Goal: Task Accomplishment & Management: Complete application form

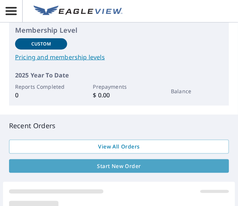
click at [119, 166] on span "Start New Order" at bounding box center [118, 166] width 207 height 9
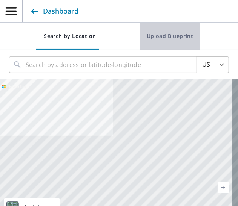
click at [155, 36] on span "Upload Blueprint" at bounding box center [170, 36] width 48 height 9
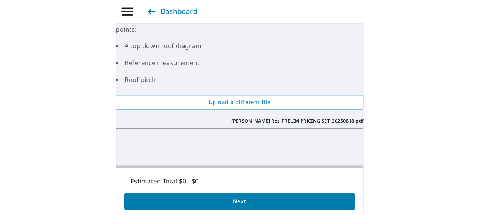
scroll to position [87, 0]
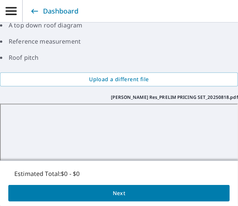
click at [135, 45] on li "Reference measurement" at bounding box center [119, 41] width 238 height 9
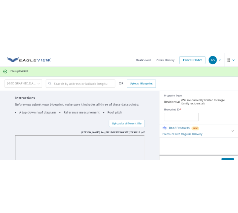
scroll to position [36, 0]
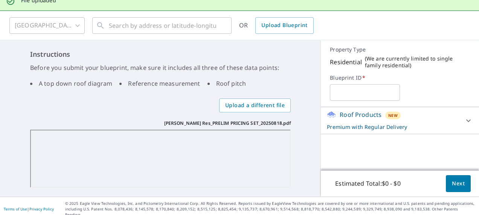
click at [237, 92] on input "text" at bounding box center [365, 92] width 70 height 21
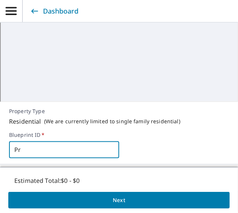
scroll to position [305, 0]
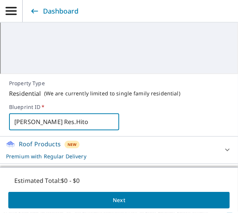
type input "[PERSON_NAME] Res.Hitos"
click at [124, 195] on button "Next" at bounding box center [118, 200] width 221 height 17
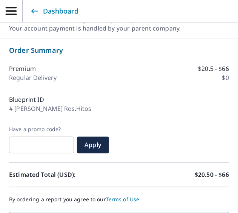
scroll to position [342, 0]
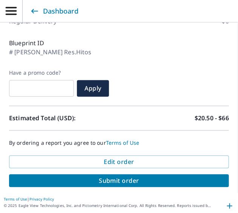
click at [113, 178] on span "Submit order" at bounding box center [118, 181] width 207 height 8
checkbox input "true"
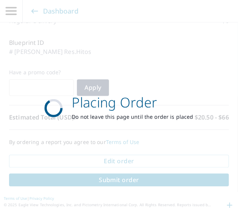
scroll to position [277, 0]
